Goal: Task Accomplishment & Management: Use online tool/utility

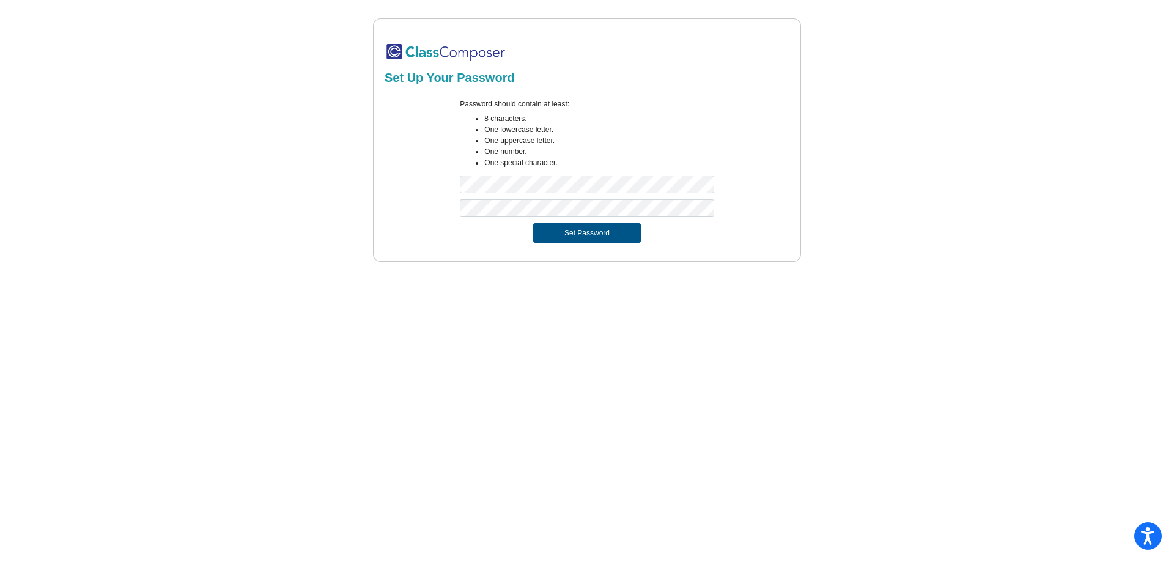
click at [593, 231] on button "Set Password" at bounding box center [587, 233] width 108 height 20
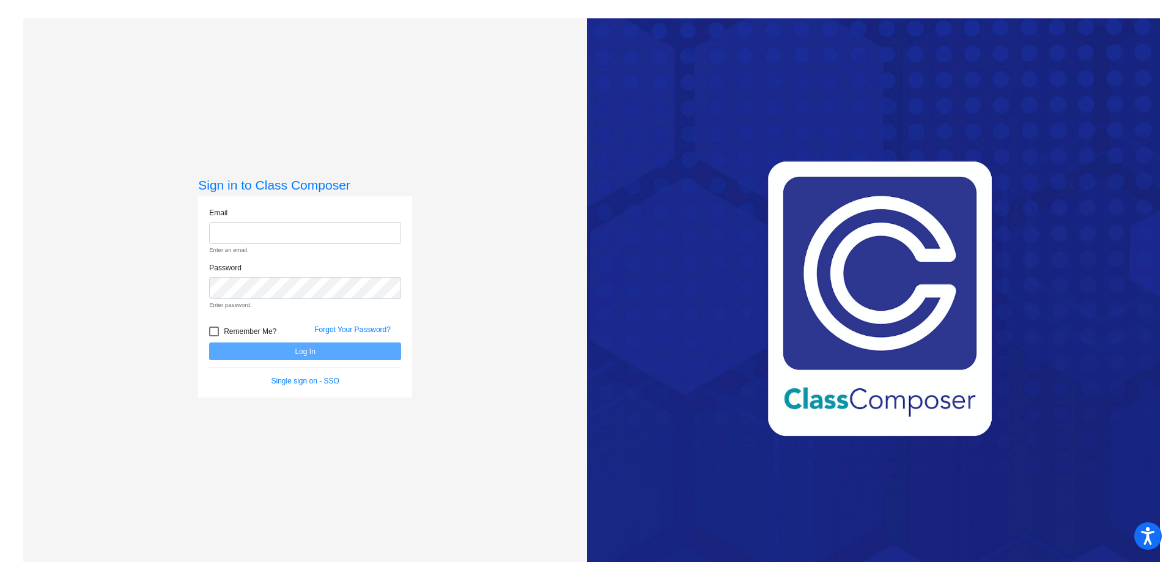
click at [215, 331] on div at bounding box center [214, 332] width 10 height 10
click at [214, 336] on input "Remember Me?" at bounding box center [213, 336] width 1 height 1
checkbox input "true"
click at [232, 228] on input "email" at bounding box center [305, 233] width 192 height 23
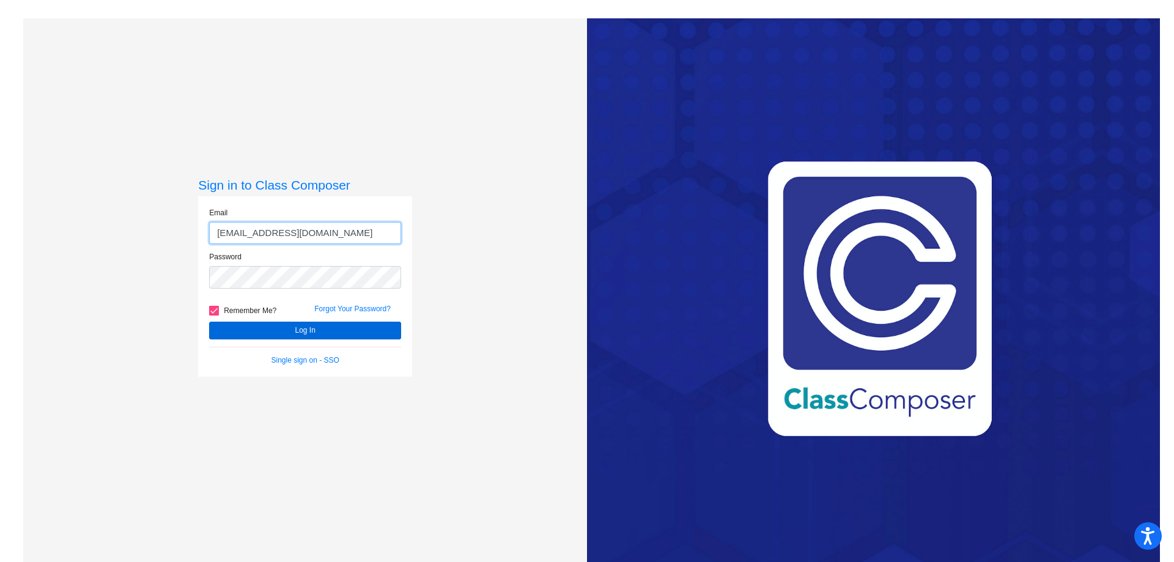
type input "[EMAIL_ADDRESS][DOMAIN_NAME]"
click at [269, 330] on button "Log In" at bounding box center [305, 331] width 192 height 18
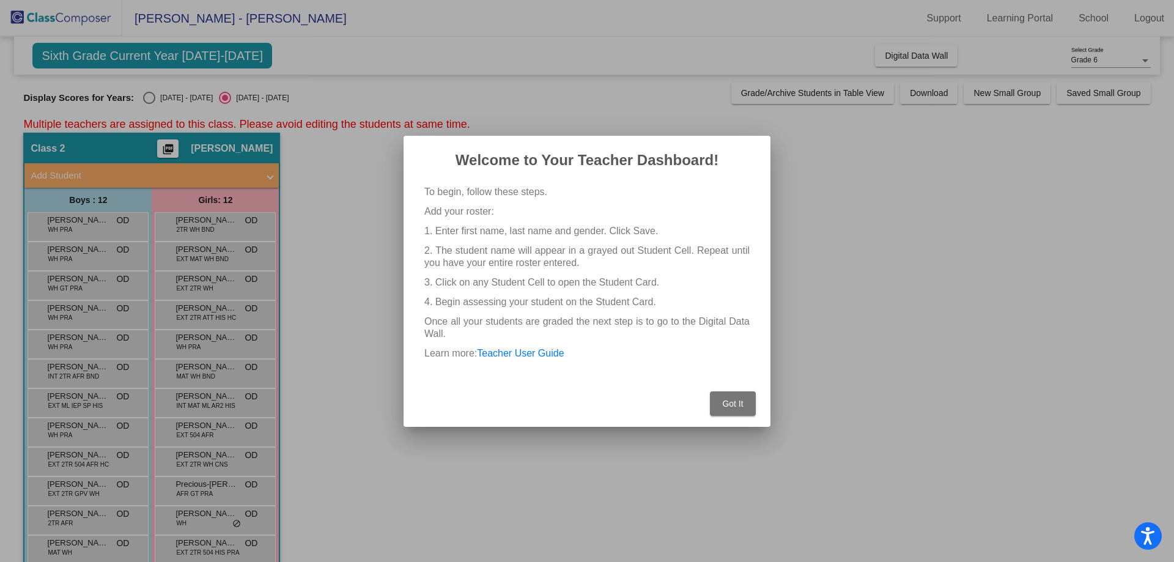
click at [728, 404] on span "Got It" at bounding box center [732, 404] width 21 height 10
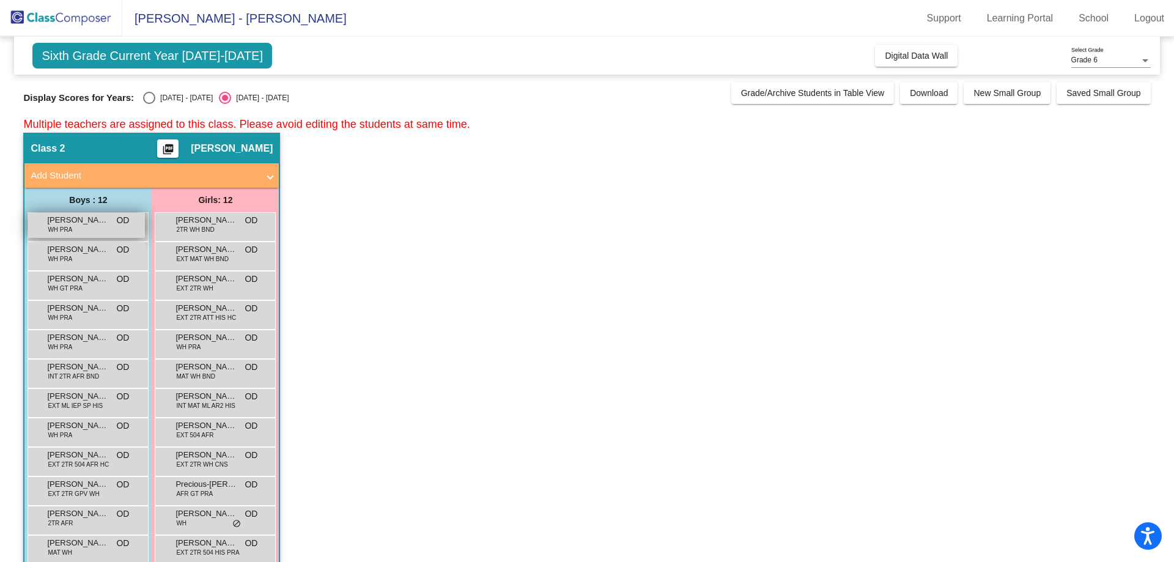
click at [78, 228] on div "[PERSON_NAME] WH PRA OD lock do_not_disturb_alt" at bounding box center [86, 225] width 117 height 25
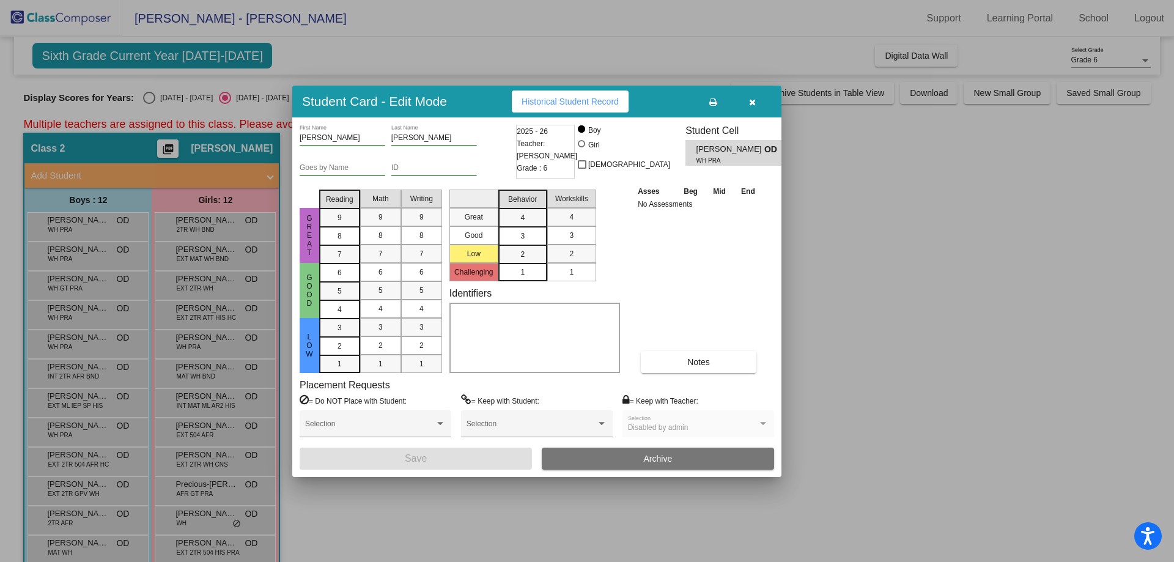
click at [596, 98] on span "Historical Student Record" at bounding box center [570, 102] width 97 height 10
click at [752, 102] on icon "button" at bounding box center [752, 102] width 7 height 9
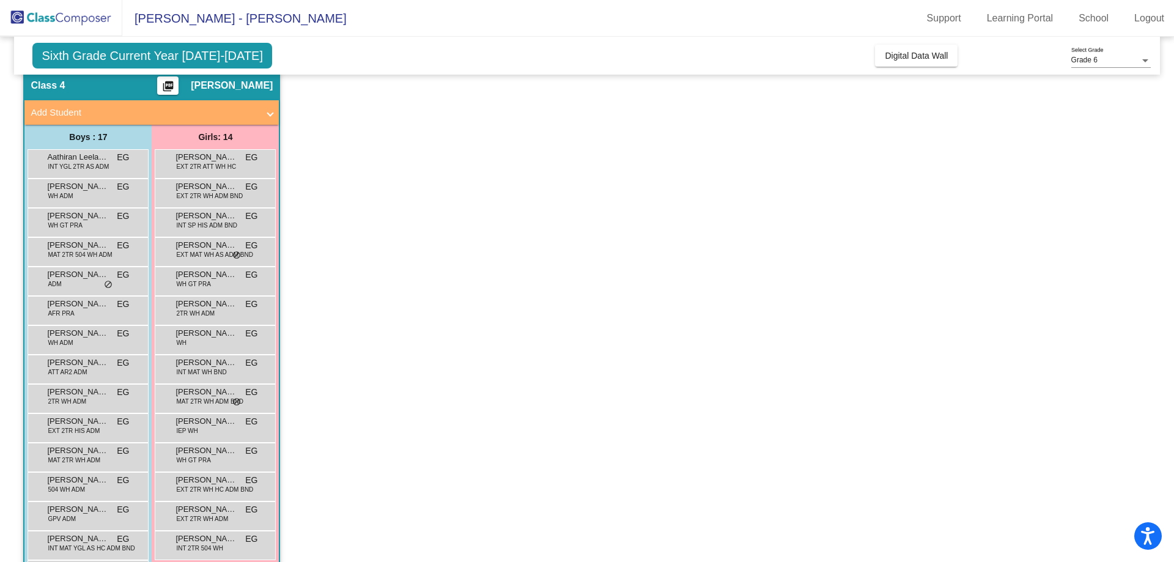
scroll to position [550, 0]
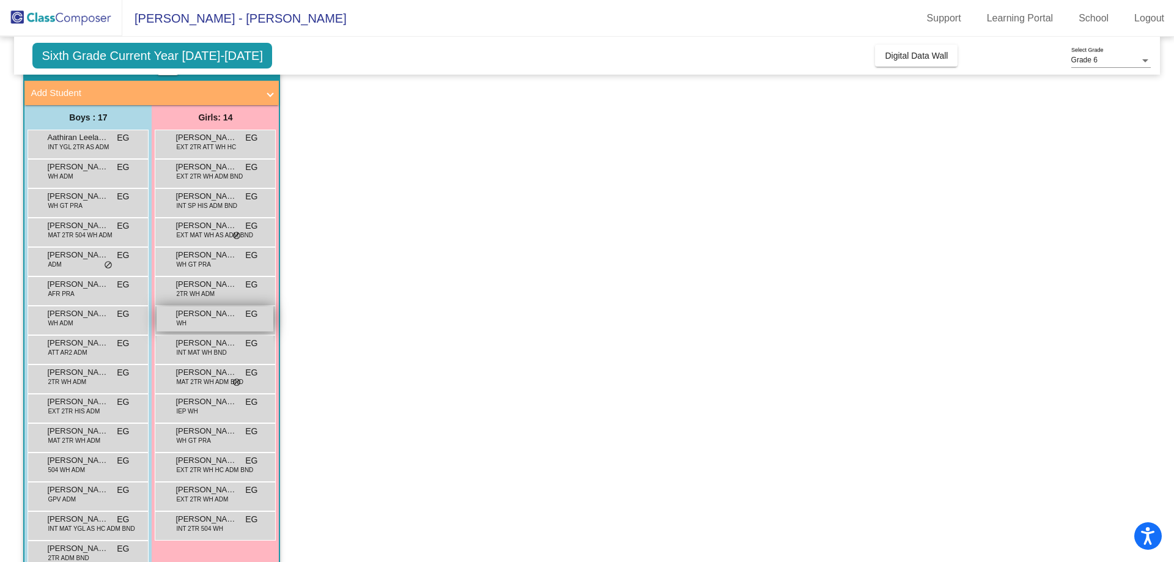
click at [247, 317] on span "EG" at bounding box center [251, 314] width 12 height 13
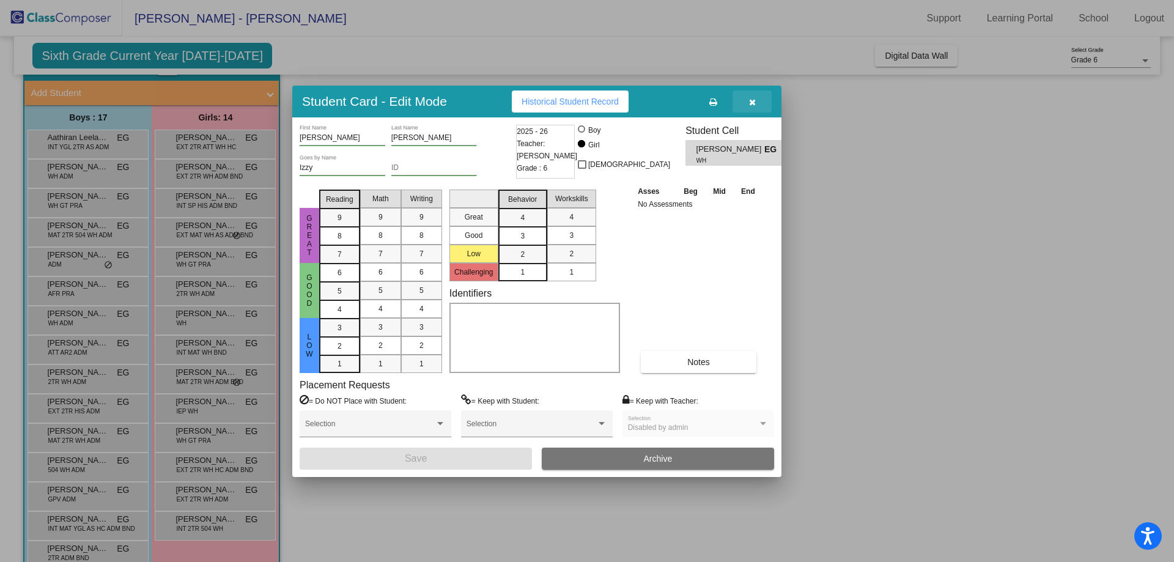
click at [751, 99] on icon "button" at bounding box center [752, 102] width 7 height 9
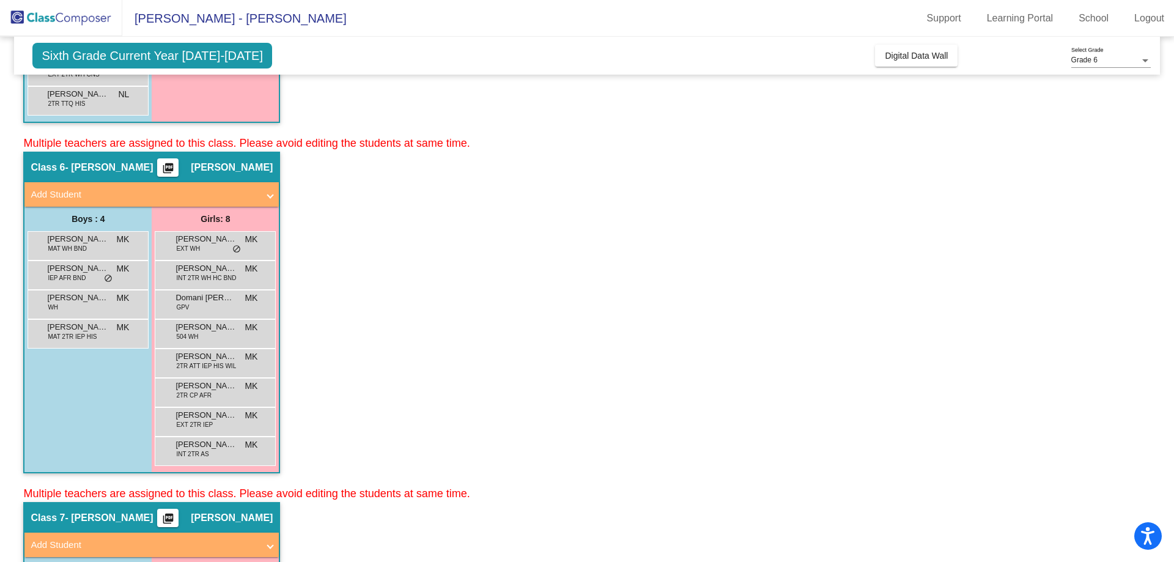
scroll to position [1345, 0]
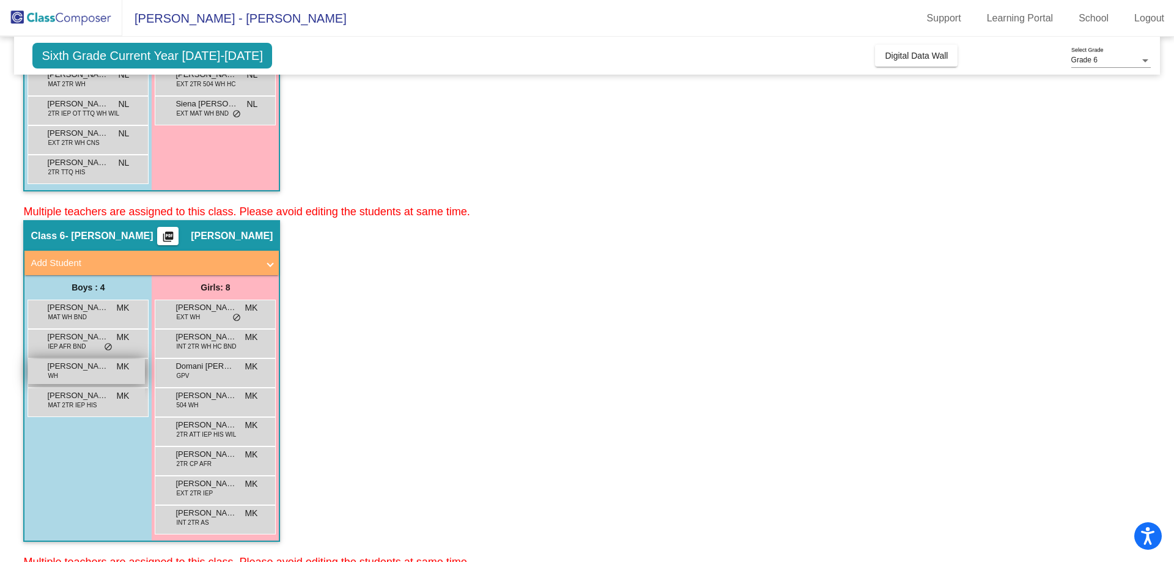
click at [78, 368] on span "[PERSON_NAME]" at bounding box center [77, 366] width 61 height 12
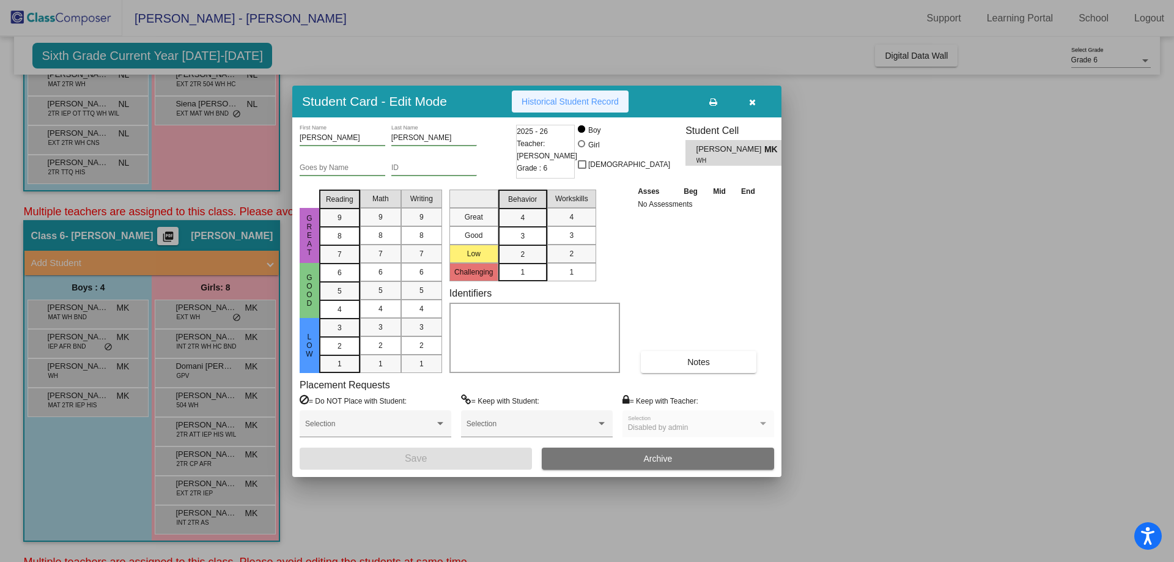
click at [547, 104] on span "Historical Student Record" at bounding box center [570, 102] width 97 height 10
click at [750, 102] on icon "button" at bounding box center [752, 102] width 7 height 9
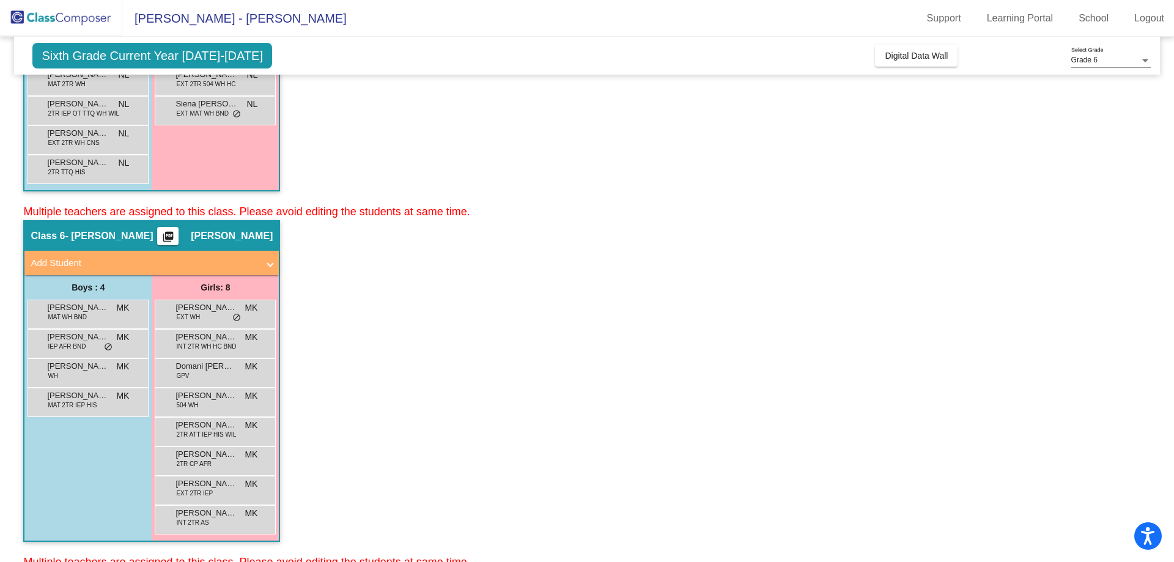
click at [176, 237] on mat-icon "picture_as_pdf" at bounding box center [168, 239] width 15 height 17
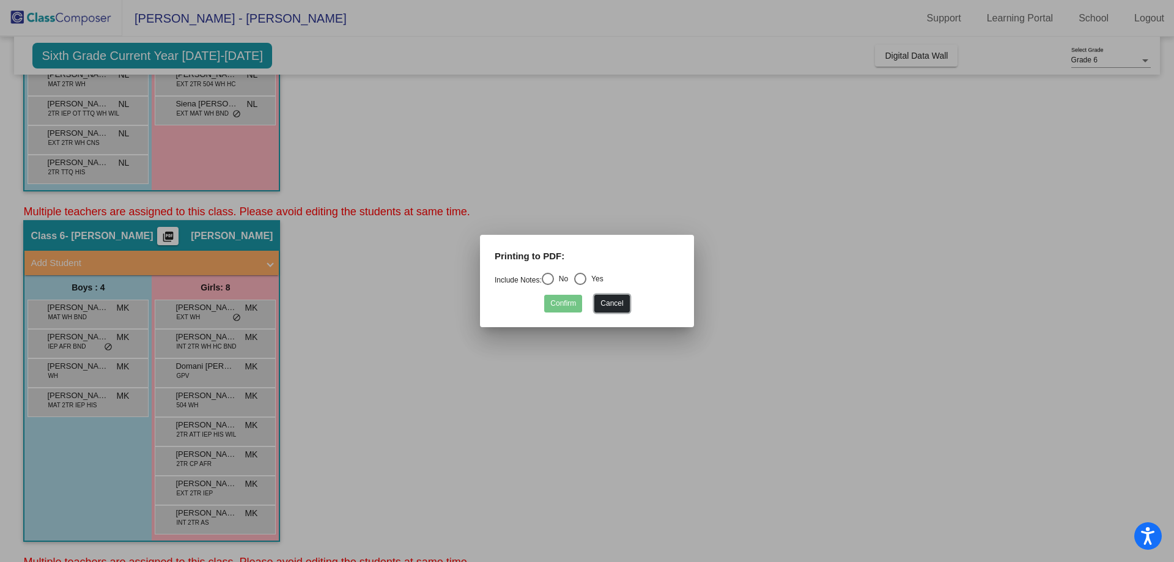
click at [615, 303] on button "Cancel" at bounding box center [611, 304] width 35 height 18
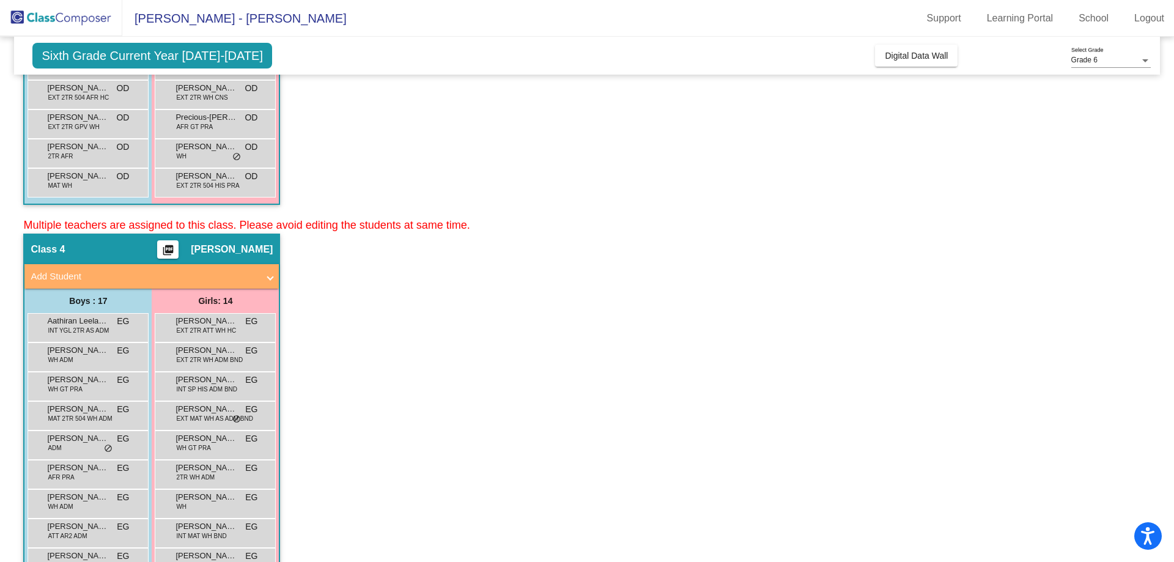
scroll to position [0, 0]
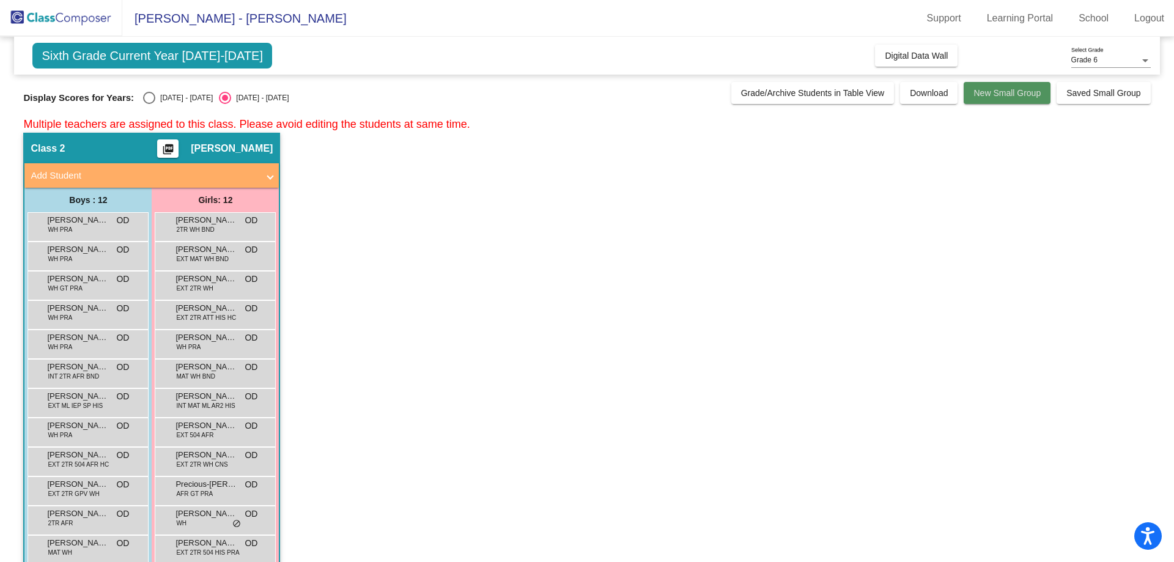
click at [985, 97] on span "New Small Group" at bounding box center [1007, 93] width 67 height 10
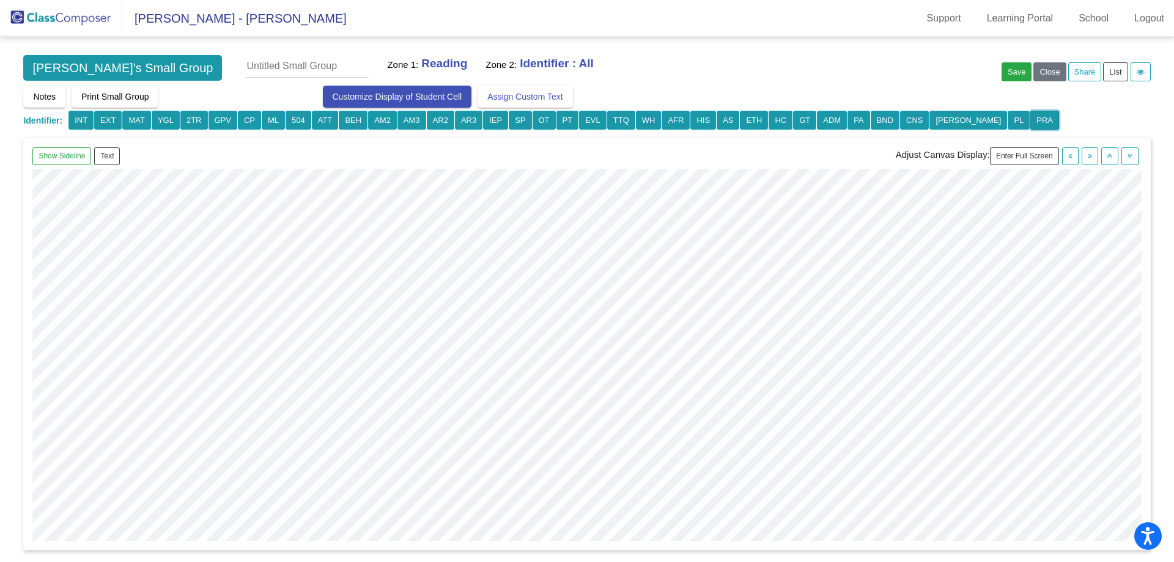
click at [1031, 117] on button "PRA" at bounding box center [1045, 120] width 29 height 19
click at [387, 122] on button "AM2" at bounding box center [382, 120] width 29 height 19
click at [342, 149] on div "Show Sideline Text Adjust Canvas Display: Enter Full Screen" at bounding box center [586, 156] width 1109 height 18
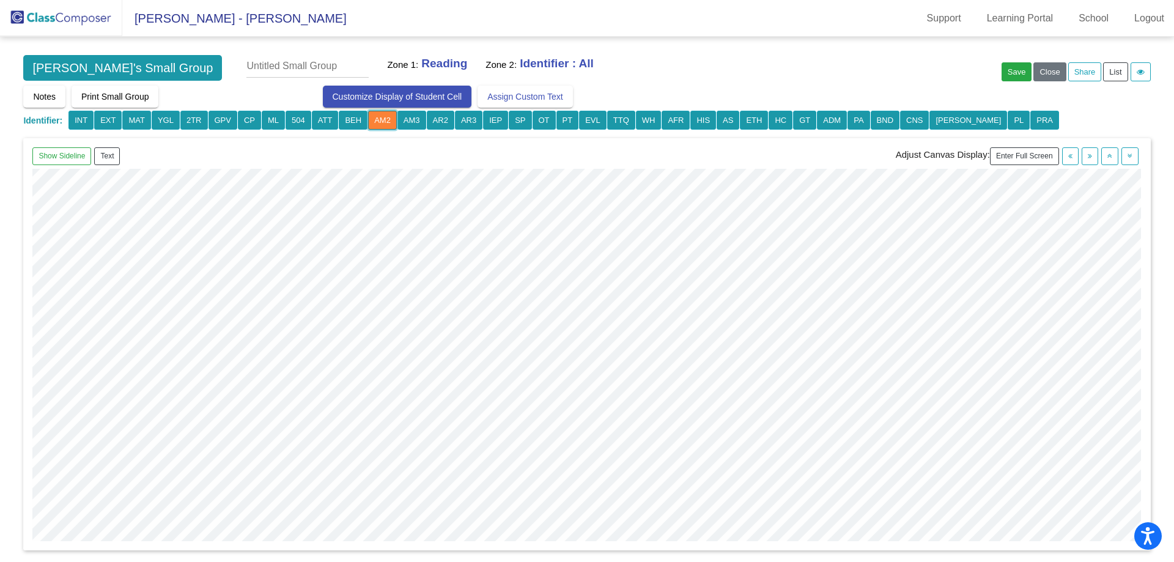
click at [383, 116] on button "AM2" at bounding box center [382, 120] width 29 height 19
click at [59, 12] on img at bounding box center [61, 18] width 122 height 36
